Goal: Information Seeking & Learning: Learn about a topic

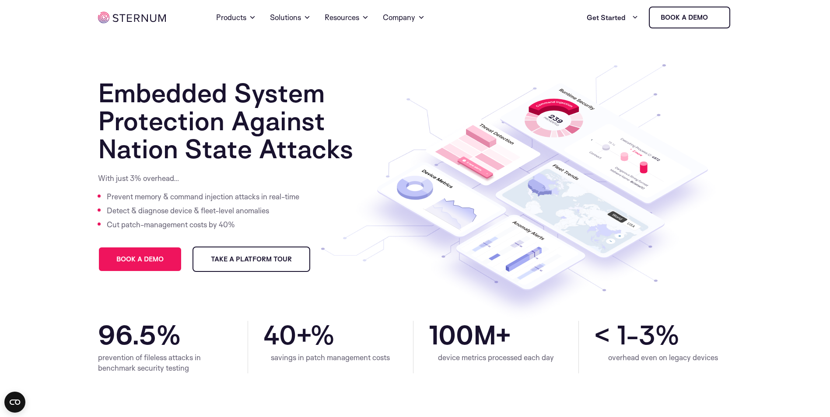
click at [724, 189] on icon at bounding box center [535, 213] width 407 height 337
click at [229, 16] on link "Products" at bounding box center [236, 17] width 40 height 31
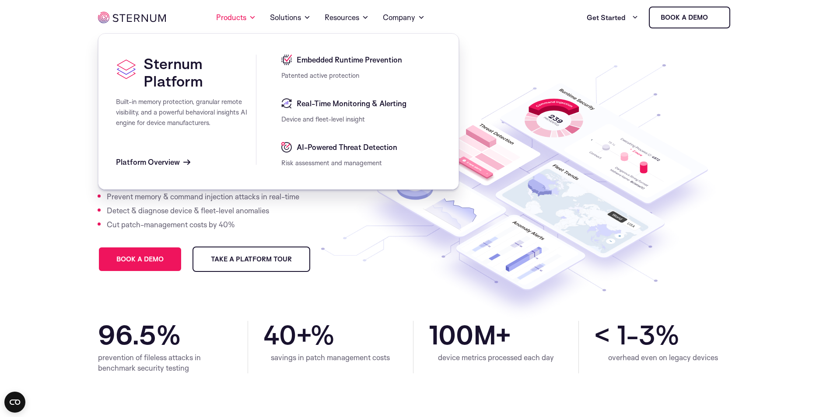
click at [169, 160] on span "Platform Overview" at bounding box center [148, 162] width 64 height 10
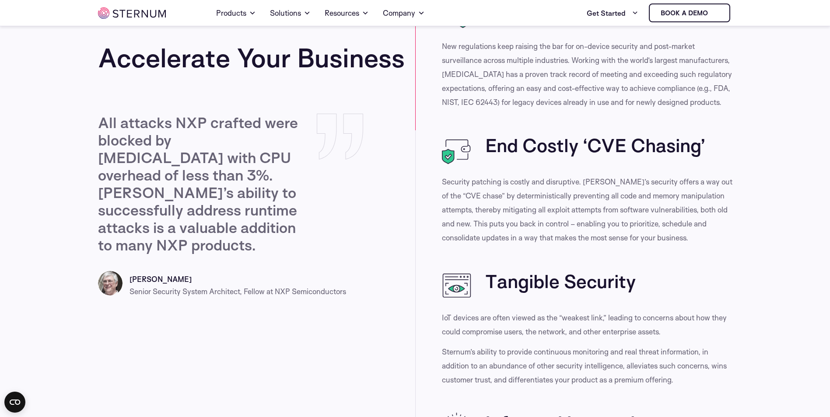
scroll to position [878, 0]
